Goal: Task Accomplishment & Management: Manage account settings

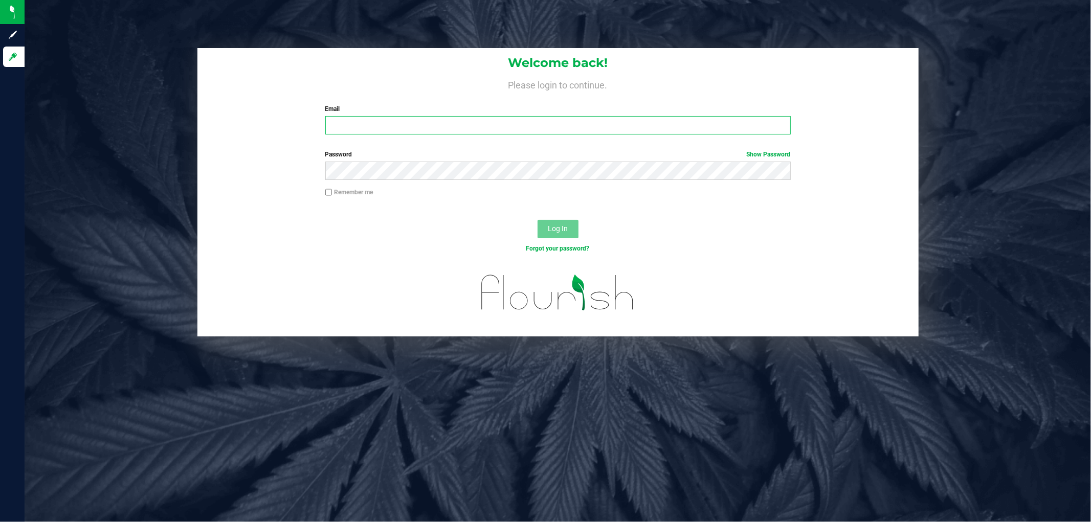
click at [348, 134] on input "Email" at bounding box center [558, 125] width 466 height 18
type input "[EMAIL_ADDRESS][DOMAIN_NAME]"
click at [538, 220] on button "Log In" at bounding box center [558, 229] width 41 height 18
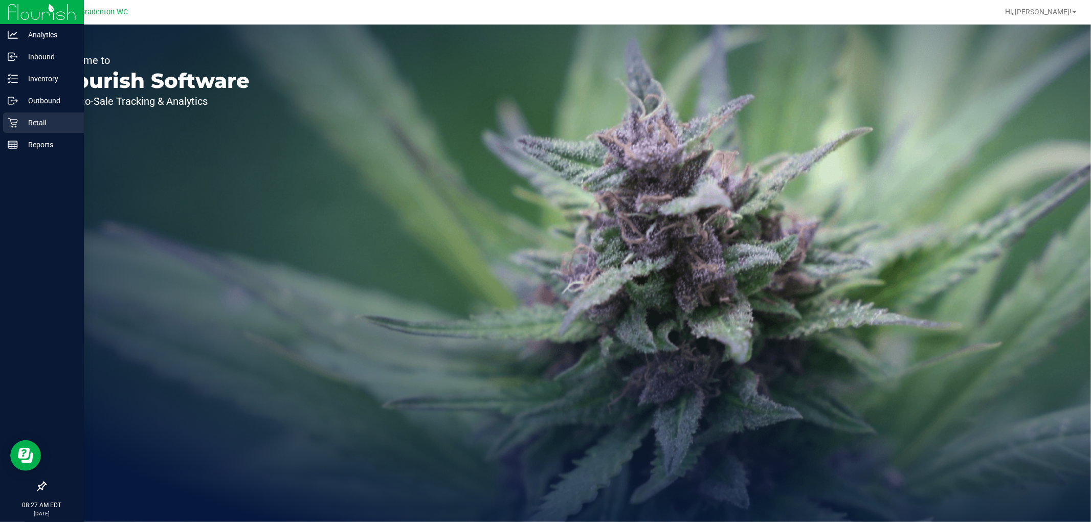
click at [12, 122] on icon at bounding box center [13, 123] width 10 height 10
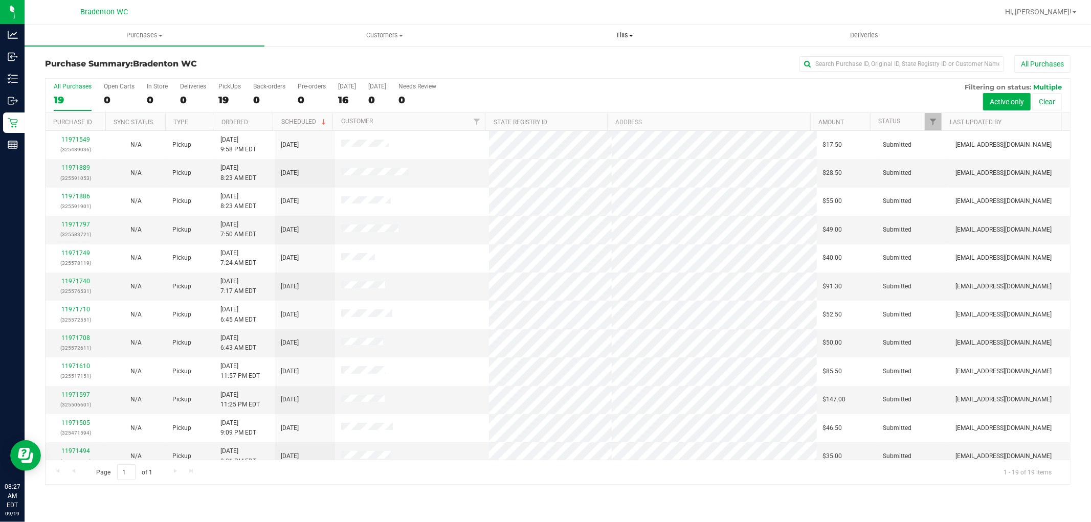
click at [628, 34] on span "Tills" at bounding box center [624, 35] width 239 height 9
click at [553, 63] on span "Manage tills" at bounding box center [538, 61] width 69 height 9
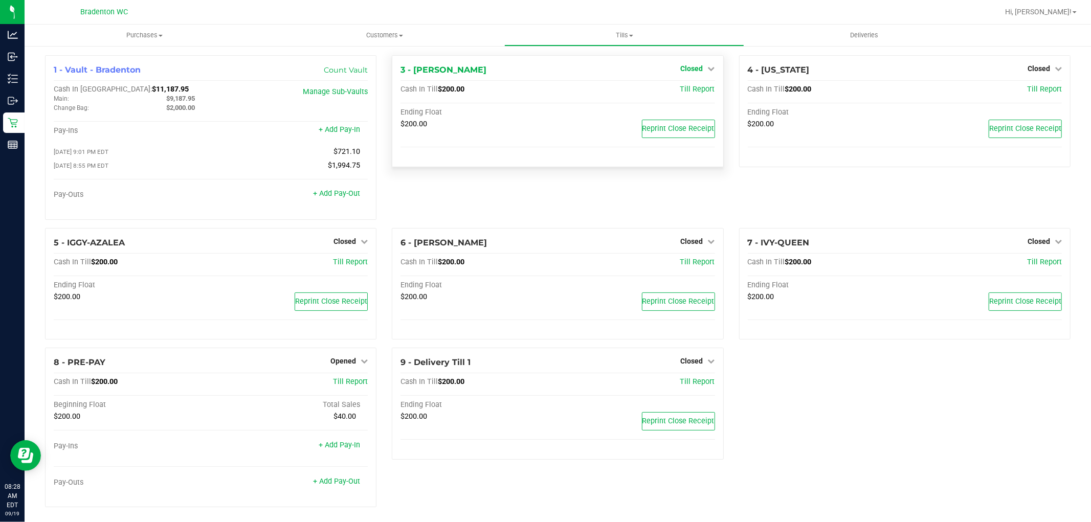
click at [708, 70] on icon at bounding box center [711, 68] width 7 height 7
click at [696, 87] on link "Open Till" at bounding box center [691, 90] width 27 height 8
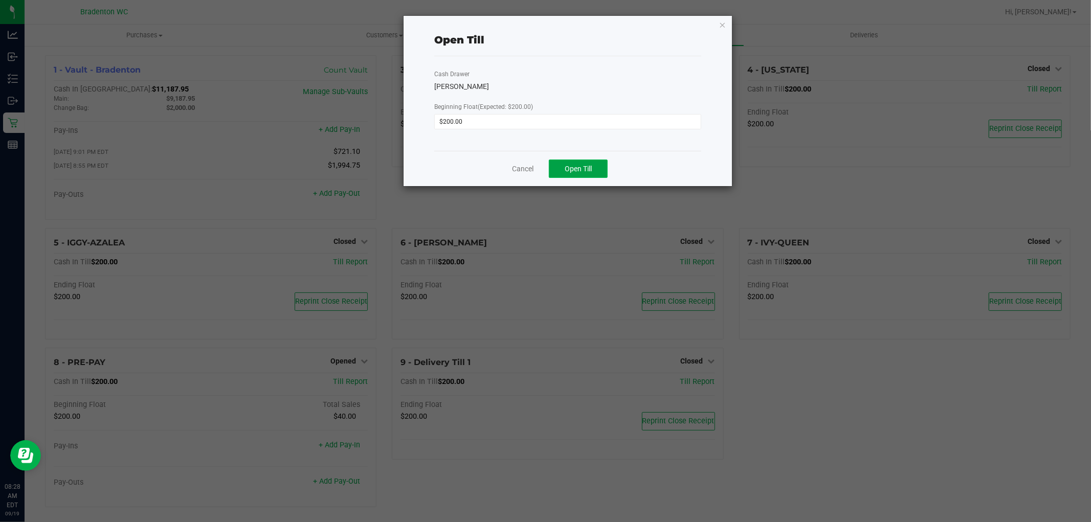
click at [573, 172] on button "Open Till" at bounding box center [578, 169] width 59 height 18
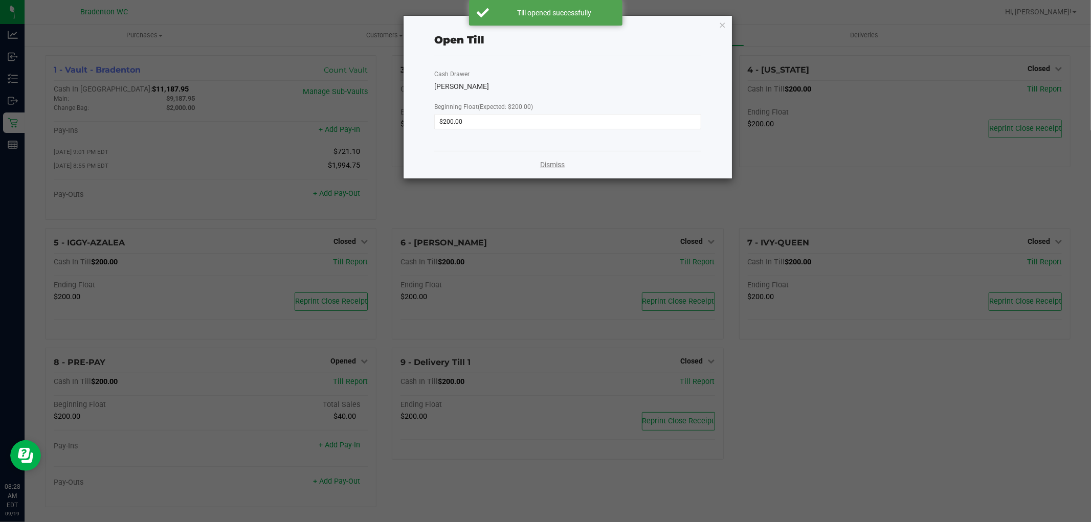
click at [562, 170] on link "Dismiss" at bounding box center [552, 165] width 25 height 11
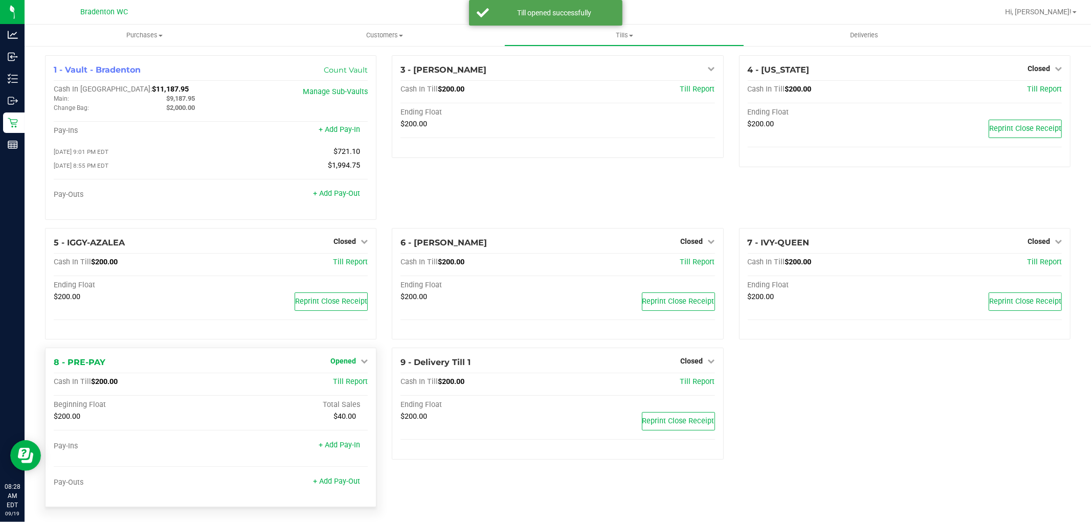
click at [345, 364] on span "Opened" at bounding box center [343, 361] width 26 height 8
click at [356, 385] on link "Close Till" at bounding box center [345, 383] width 28 height 8
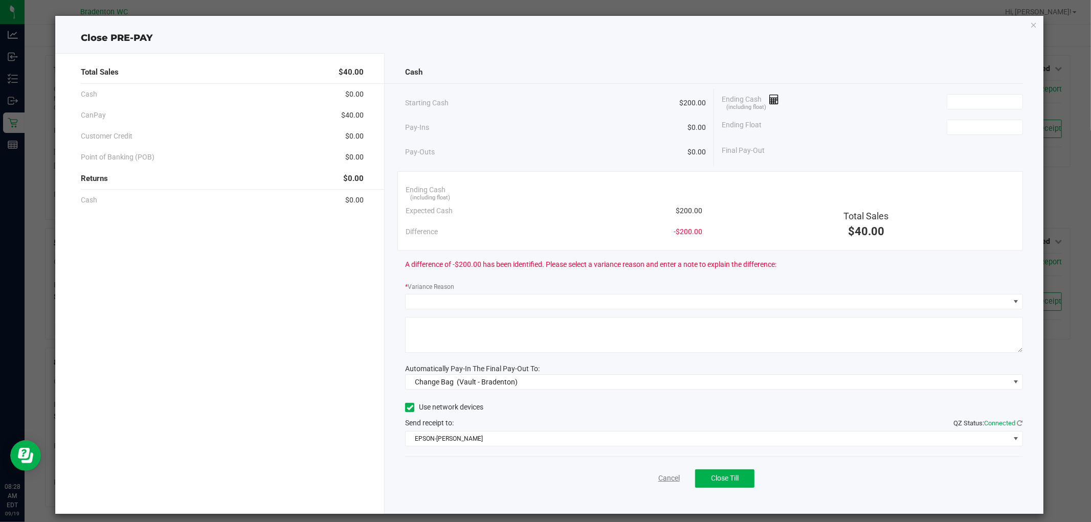
click at [668, 477] on link "Cancel" at bounding box center [668, 478] width 21 height 11
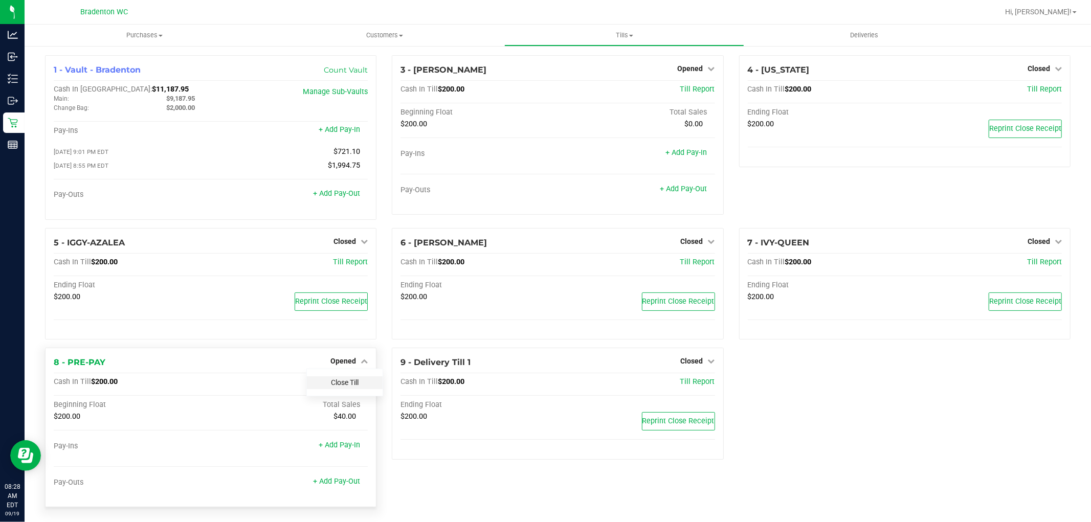
click at [345, 386] on link "Close Till" at bounding box center [345, 383] width 28 height 8
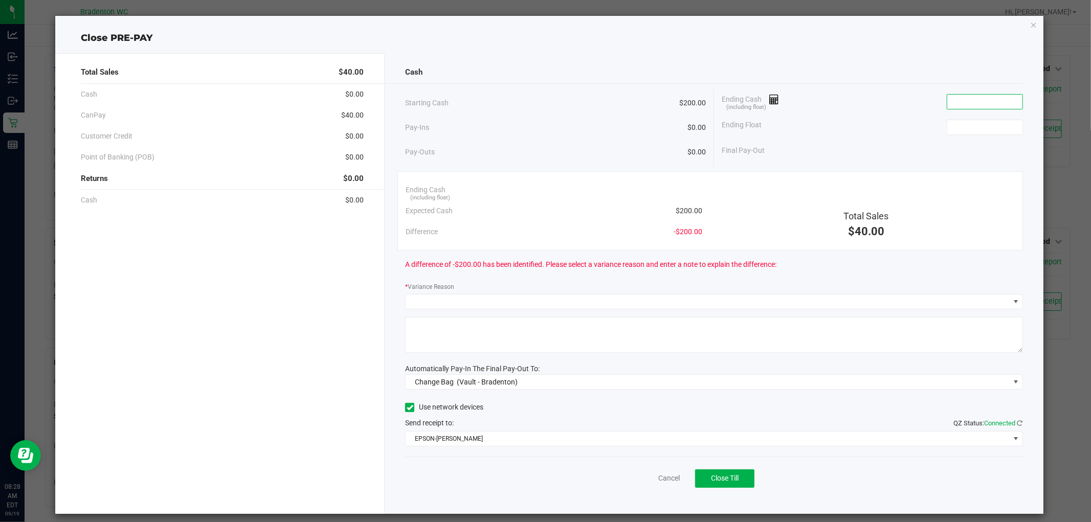
click at [956, 99] on input at bounding box center [984, 102] width 75 height 14
click at [986, 96] on input at bounding box center [984, 102] width 75 height 14
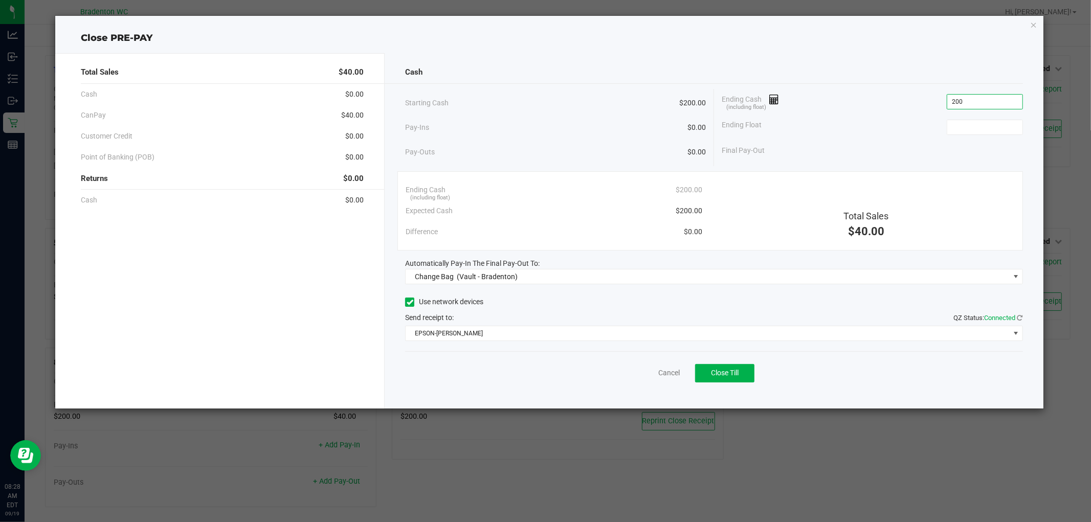
type input "$200.00"
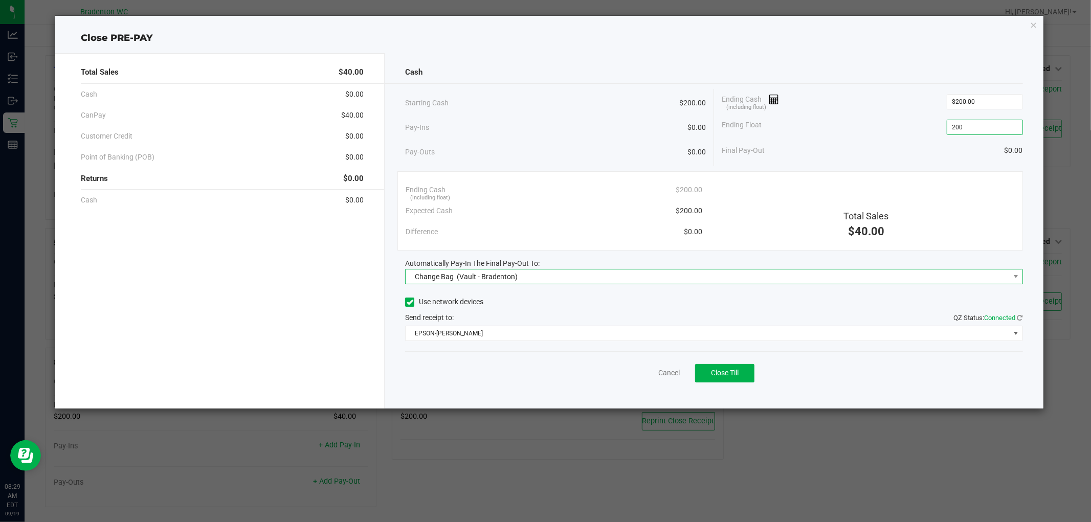
type input "$200.00"
click at [601, 275] on span "Change Bag (Vault - Bradenton)" at bounding box center [708, 277] width 604 height 14
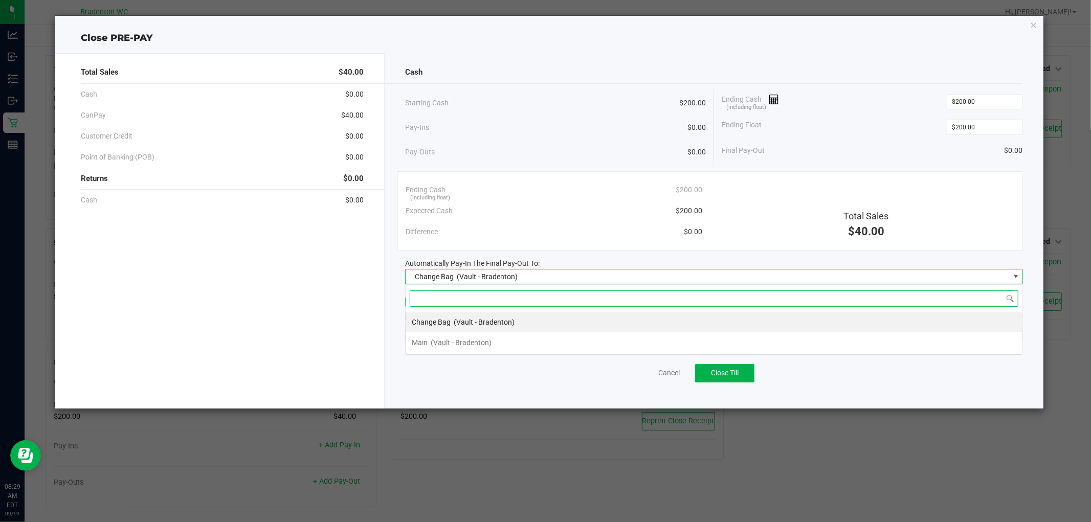
scroll to position [15, 617]
click at [545, 348] on li "Main (Vault - Bradenton)" at bounding box center [714, 343] width 617 height 20
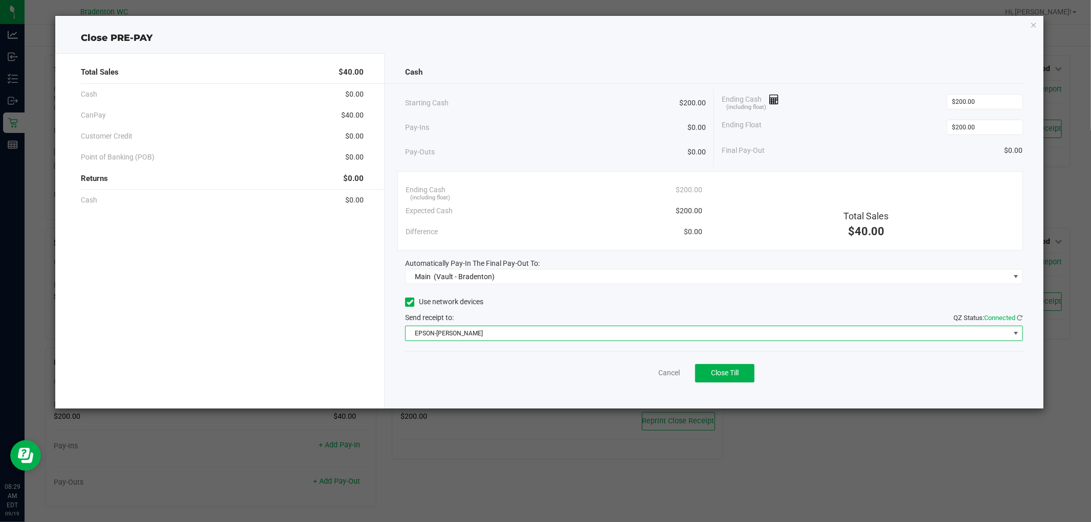
click at [654, 334] on span "EPSON-[PERSON_NAME]" at bounding box center [708, 333] width 604 height 14
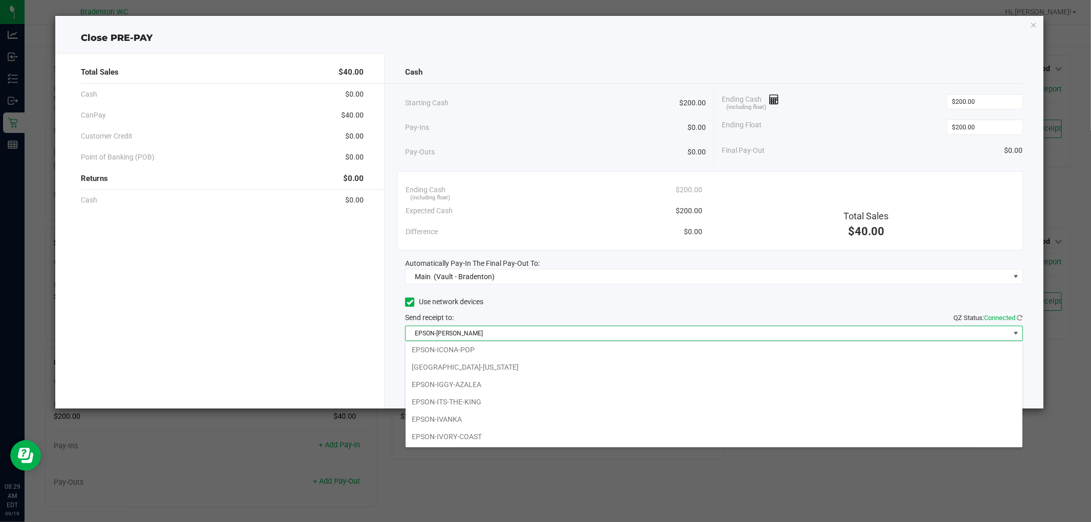
scroll to position [107, 0]
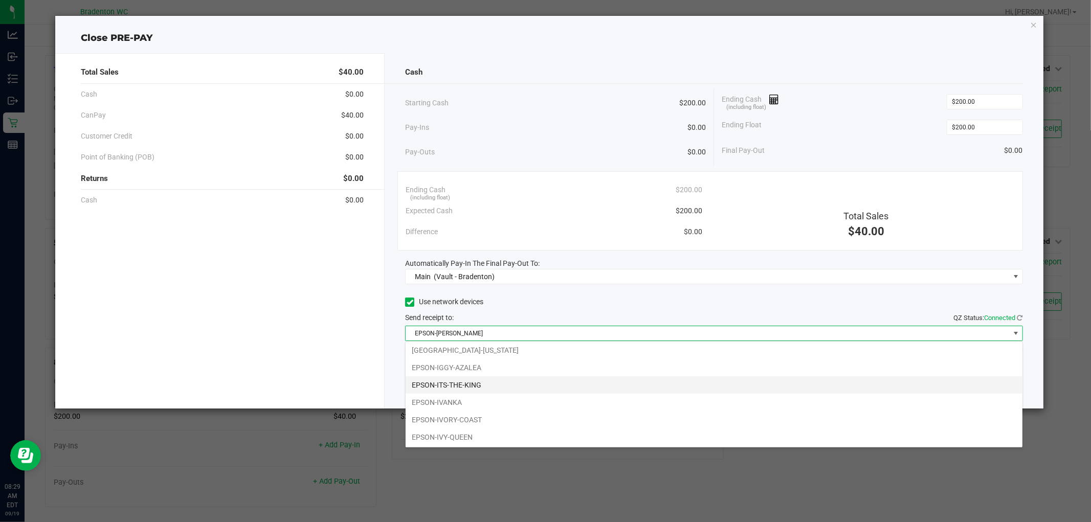
click at [541, 385] on li "EPSON-ITS-THE-KING" at bounding box center [714, 385] width 617 height 17
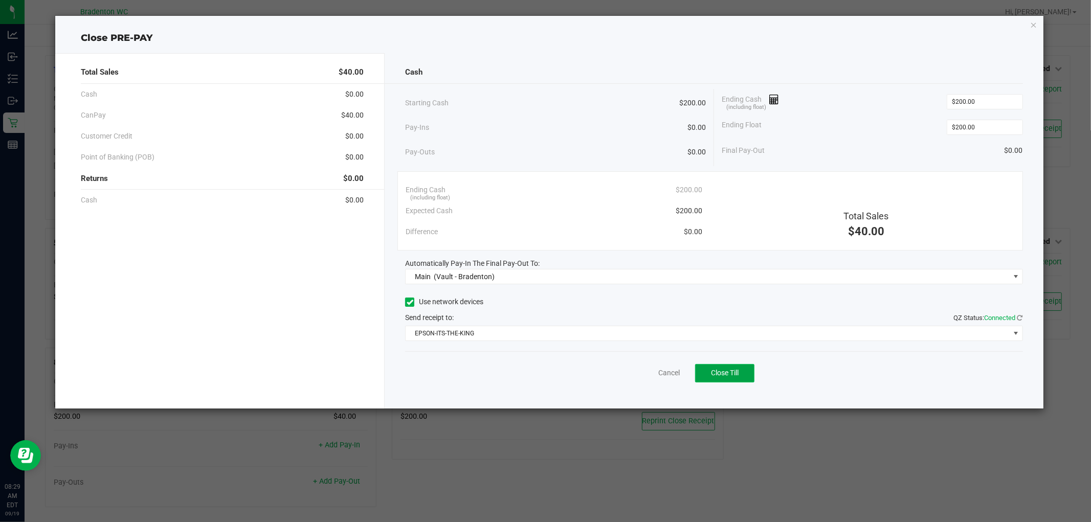
click at [742, 377] on button "Close Till" at bounding box center [724, 373] width 59 height 18
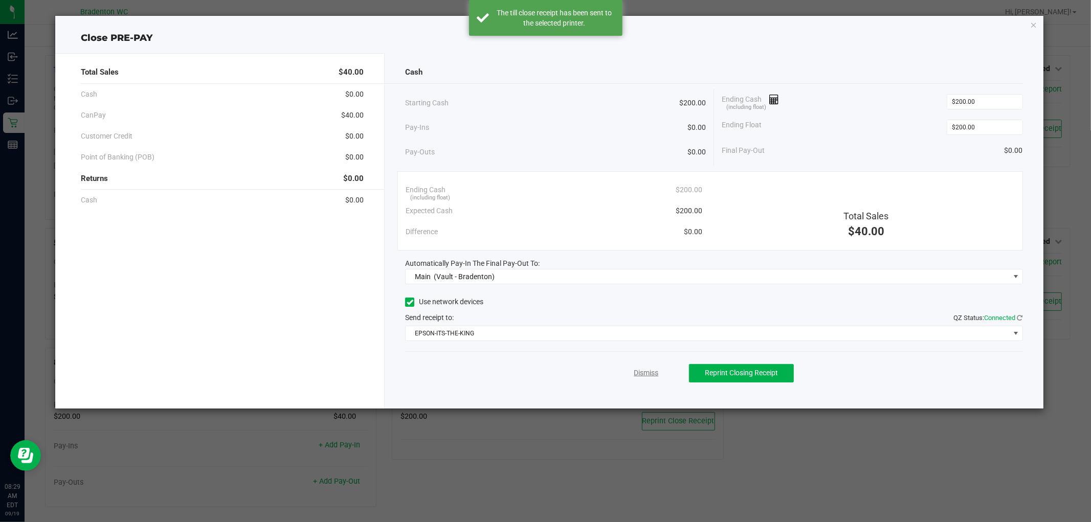
click at [648, 375] on link "Dismiss" at bounding box center [646, 373] width 25 height 11
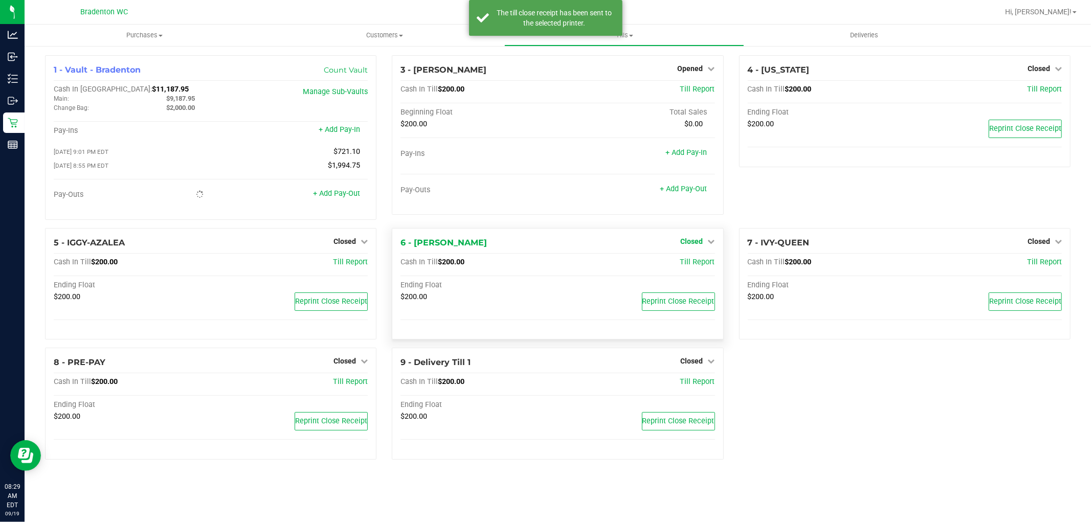
click at [701, 241] on span "Closed" at bounding box center [692, 241] width 23 height 8
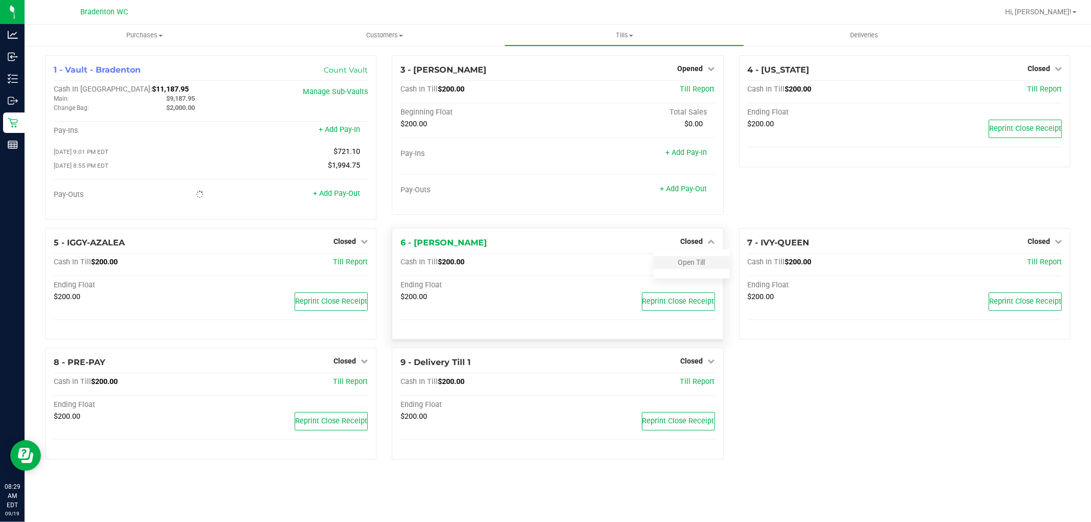
click at [698, 259] on div "Open Till" at bounding box center [692, 262] width 76 height 13
click at [698, 264] on link "Open Till" at bounding box center [691, 262] width 27 height 8
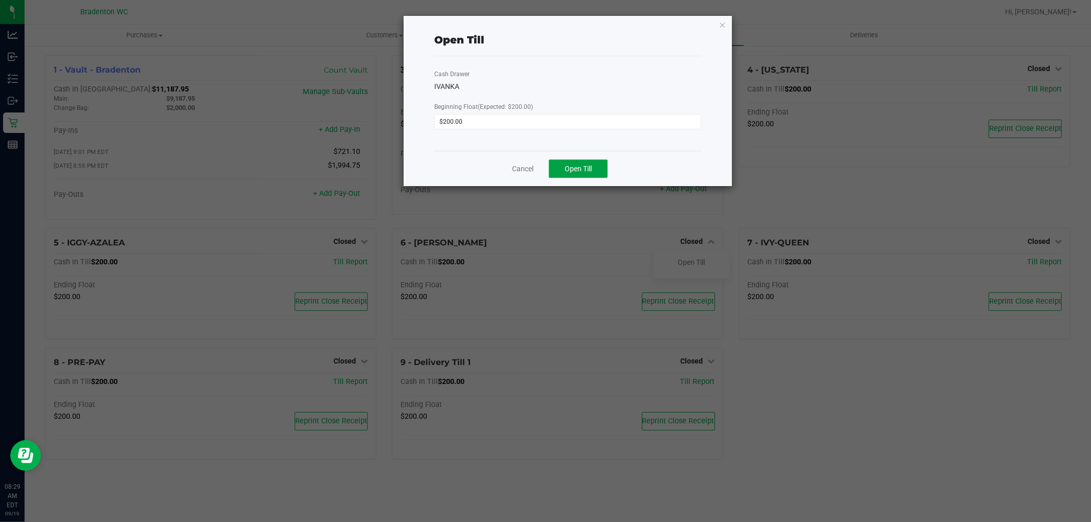
click at [564, 167] on button "Open Till" at bounding box center [578, 169] width 59 height 18
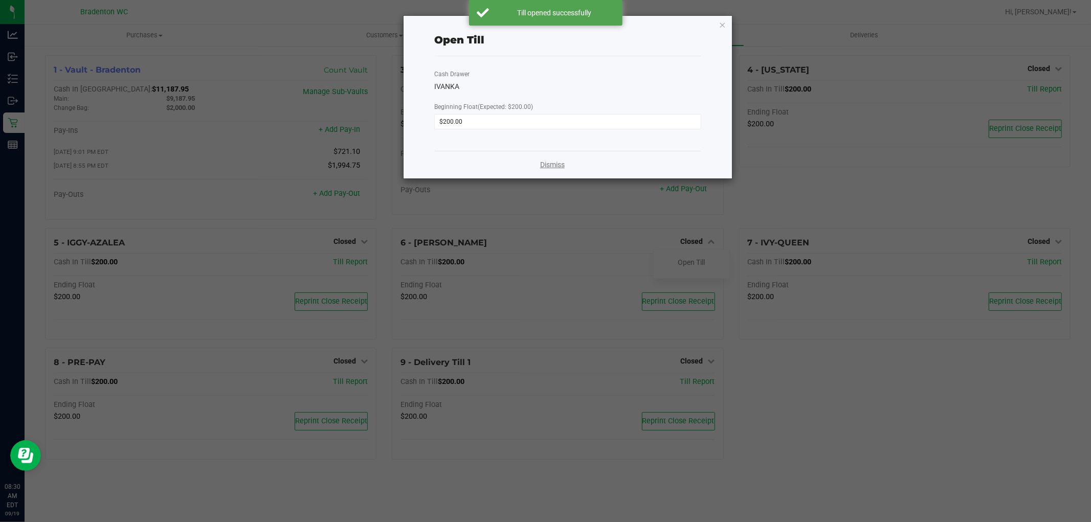
click at [554, 162] on link "Dismiss" at bounding box center [552, 165] width 25 height 11
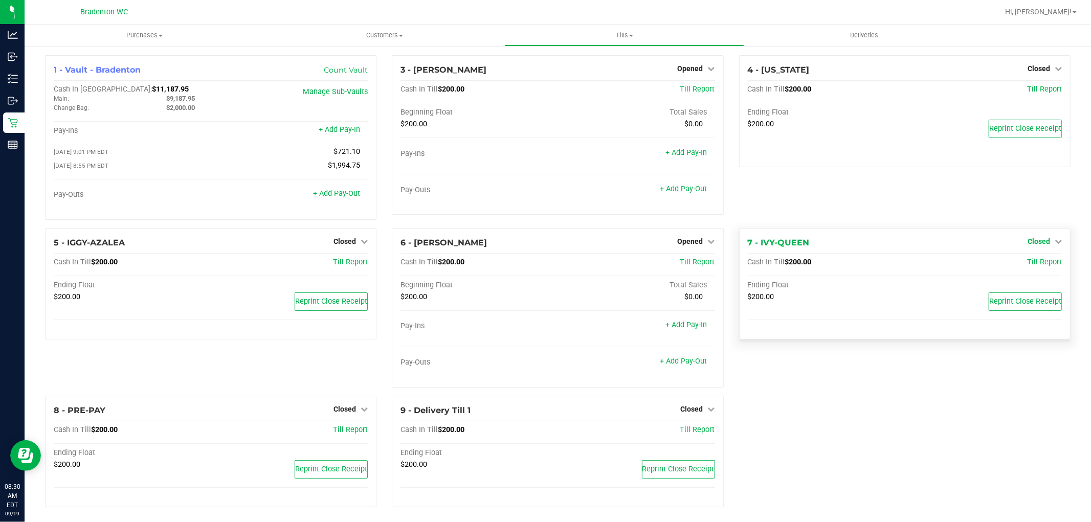
click at [1028, 242] on span "Closed" at bounding box center [1039, 241] width 23 height 8
click at [1049, 266] on div "Open Till" at bounding box center [1039, 262] width 76 height 13
click at [1040, 264] on link "Open Till" at bounding box center [1038, 262] width 27 height 8
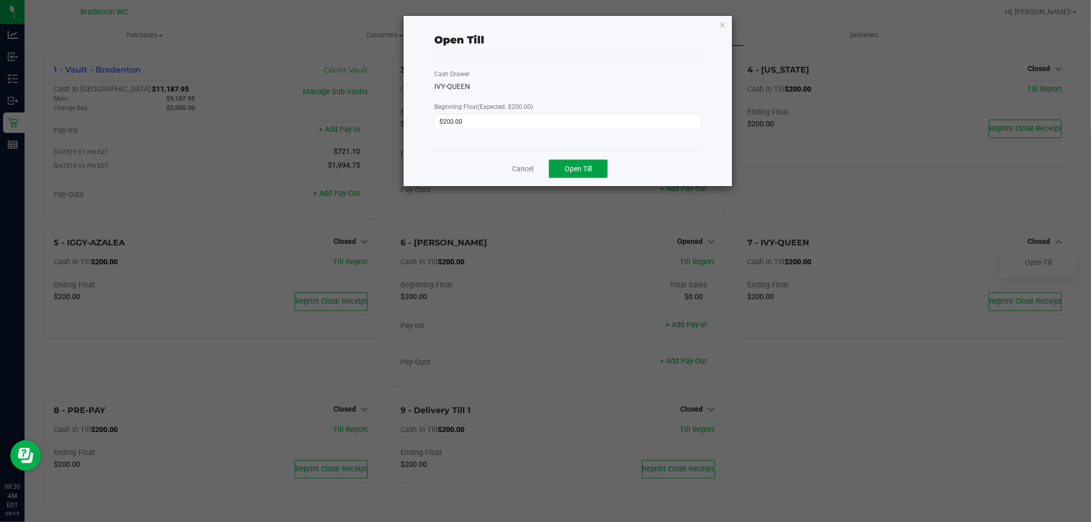
click at [594, 176] on button "Open Till" at bounding box center [578, 169] width 59 height 18
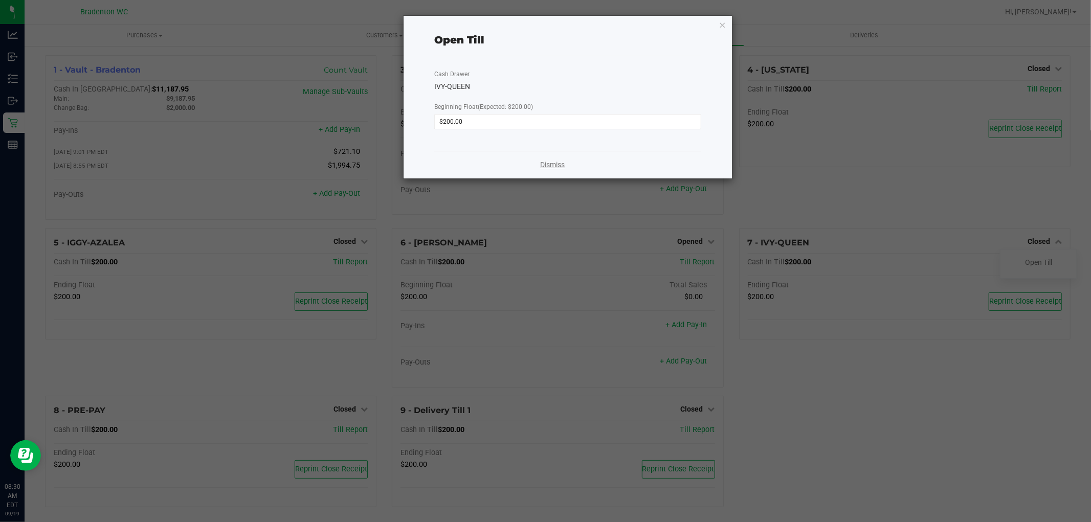
click at [559, 165] on link "Dismiss" at bounding box center [552, 165] width 25 height 11
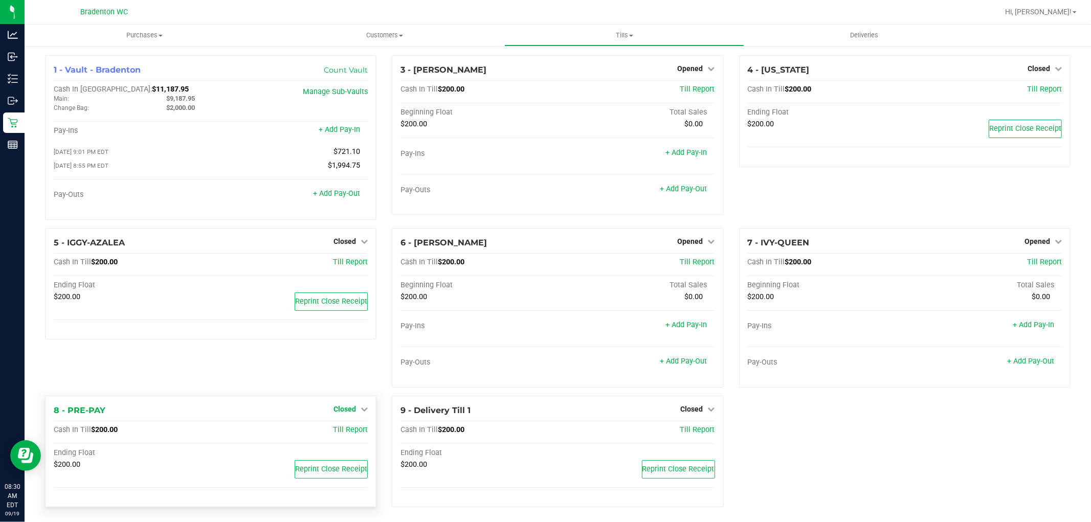
click at [345, 410] on span "Closed" at bounding box center [345, 409] width 23 height 8
click at [347, 431] on link "Open Till" at bounding box center [344, 430] width 27 height 8
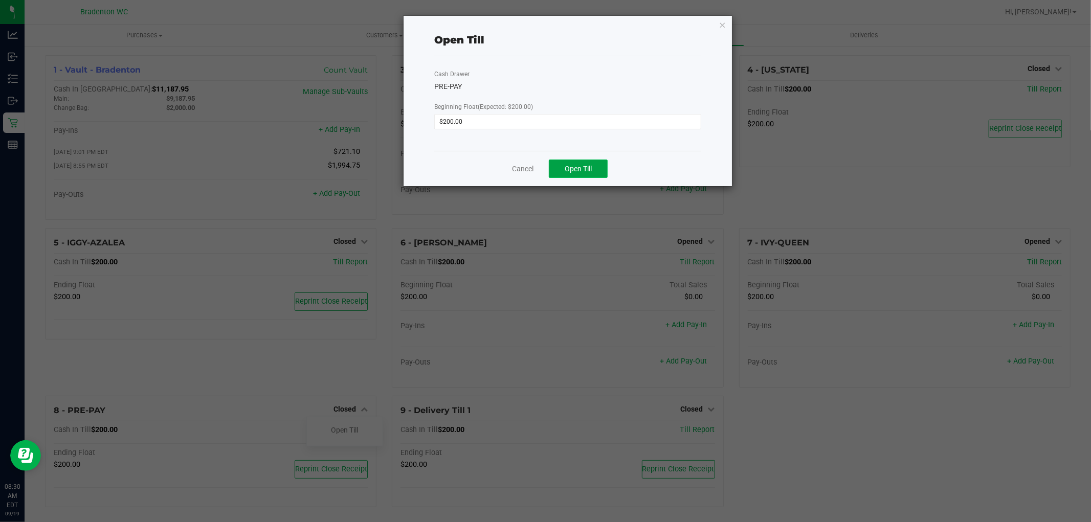
click at [590, 173] on button "Open Till" at bounding box center [578, 169] width 59 height 18
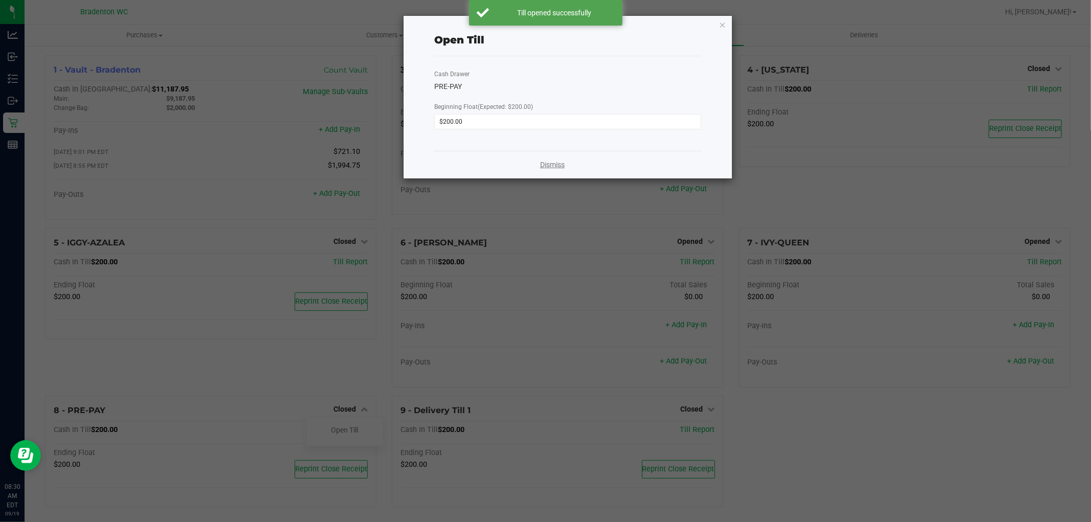
click at [556, 164] on link "Dismiss" at bounding box center [552, 165] width 25 height 11
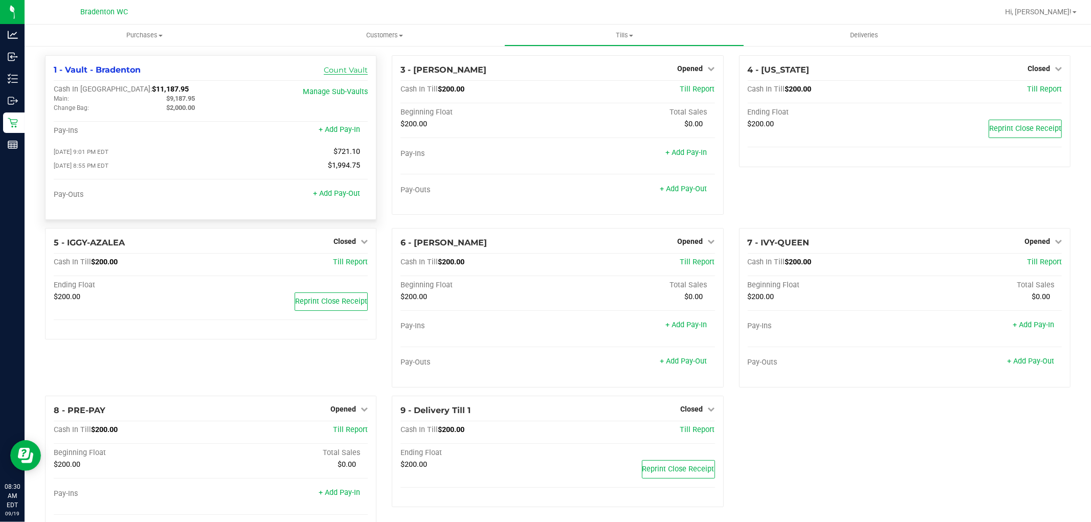
click at [354, 67] on link "Count Vault" at bounding box center [346, 69] width 44 height 9
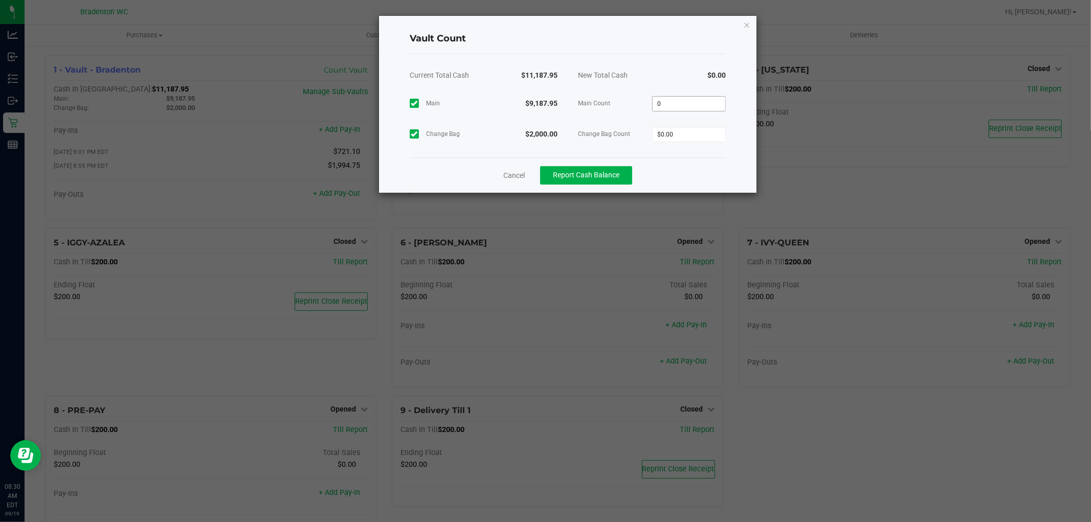
click at [678, 104] on input "0" at bounding box center [689, 104] width 73 height 14
type input "$9,187.95"
click at [680, 138] on input "0" at bounding box center [689, 134] width 73 height 14
type input "$2,000.00"
click at [624, 170] on button "Report Cash Balance" at bounding box center [586, 175] width 92 height 18
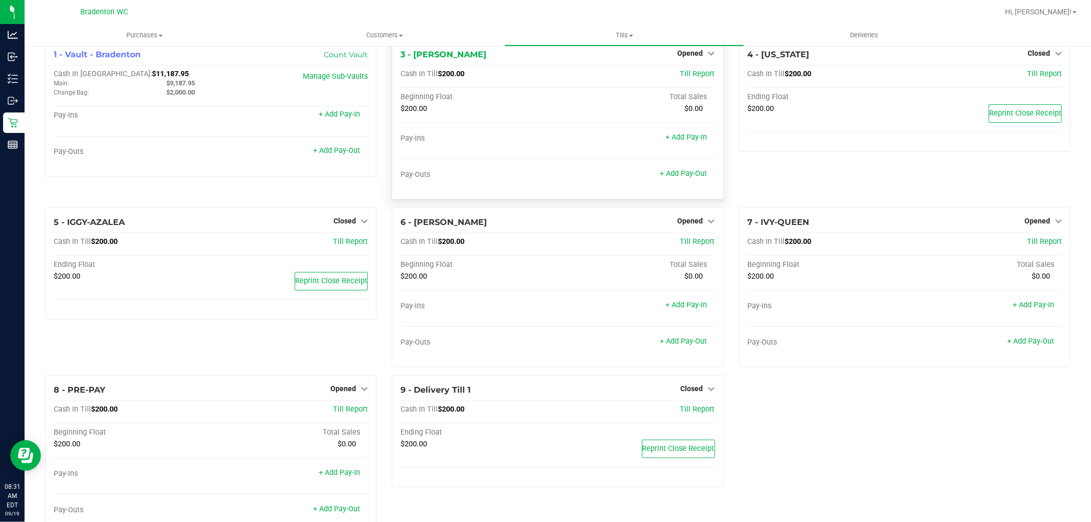
scroll to position [0, 0]
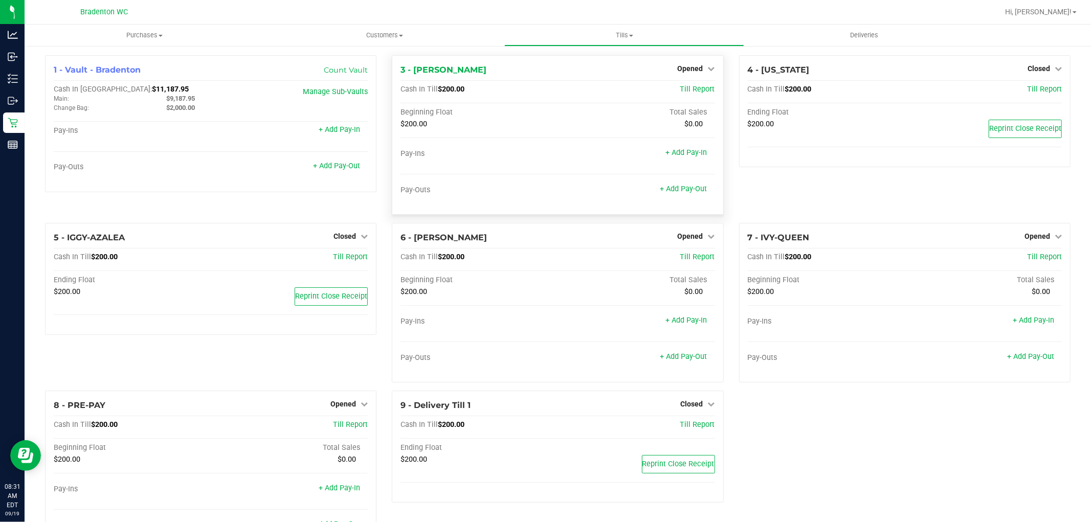
click at [9, 124] on icon at bounding box center [13, 123] width 10 height 10
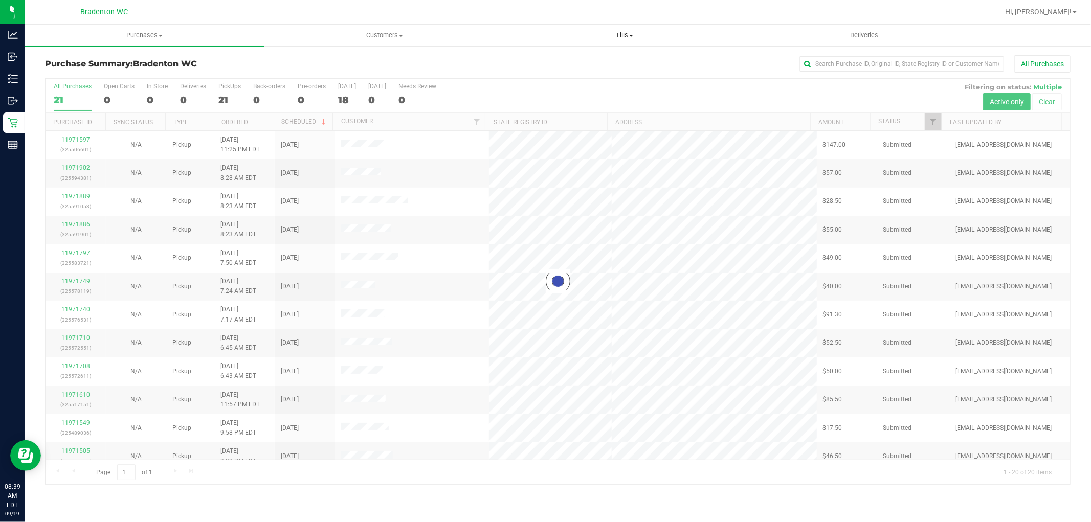
click at [626, 35] on span "Tills" at bounding box center [624, 35] width 239 height 9
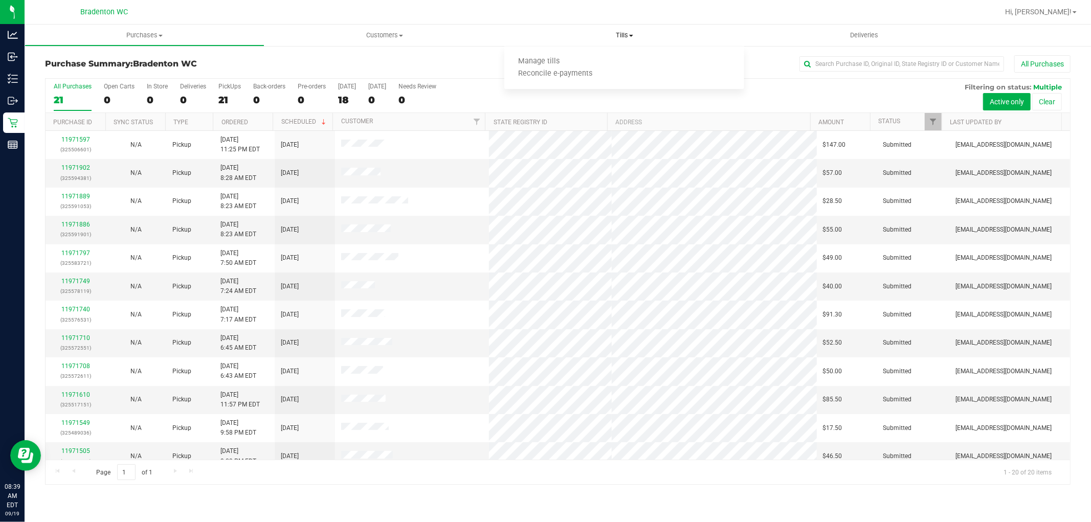
click at [571, 61] on span "Manage tills" at bounding box center [538, 61] width 69 height 9
